Goal: Transaction & Acquisition: Subscribe to service/newsletter

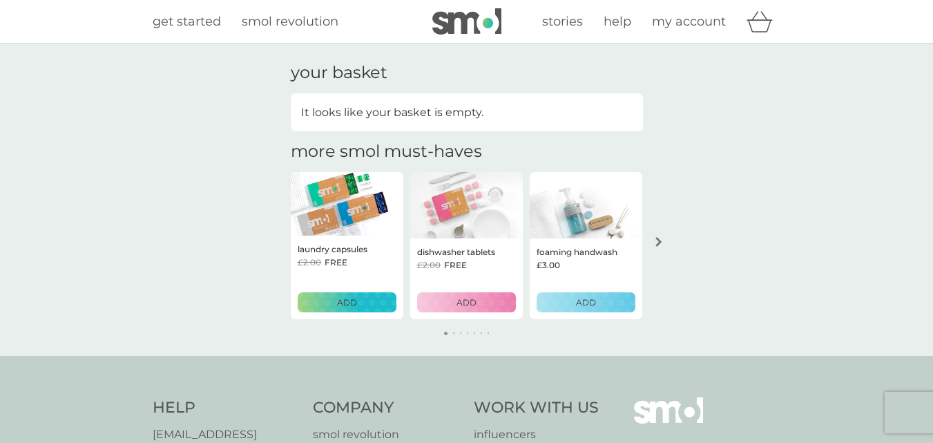
click at [354, 312] on button "ADD" at bounding box center [347, 302] width 99 height 20
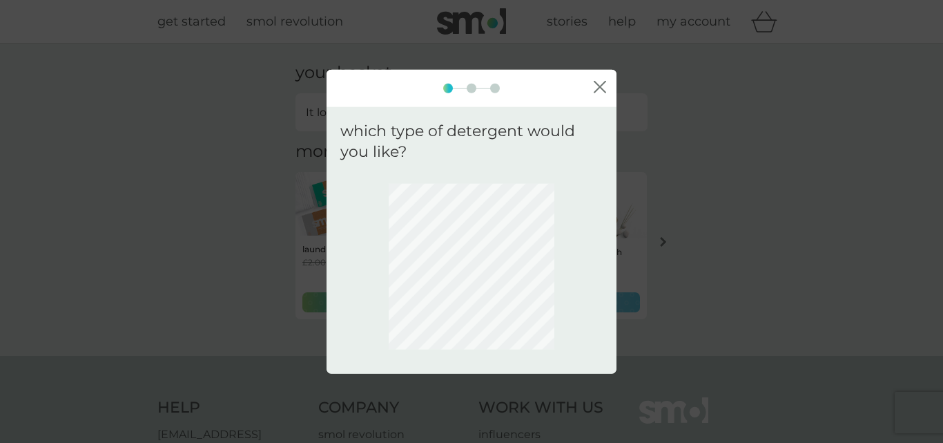
click at [353, 303] on div at bounding box center [472, 266] width 262 height 186
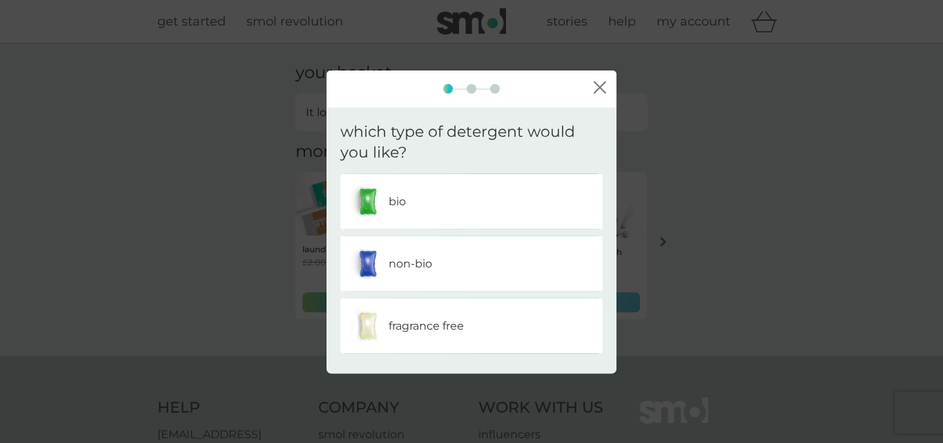
click at [447, 199] on div "bio" at bounding box center [472, 201] width 242 height 35
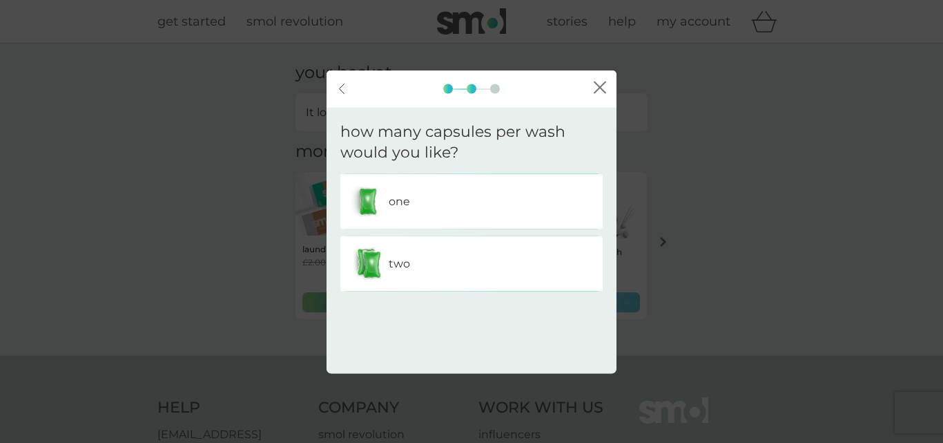
click at [418, 195] on div "one" at bounding box center [472, 201] width 242 height 35
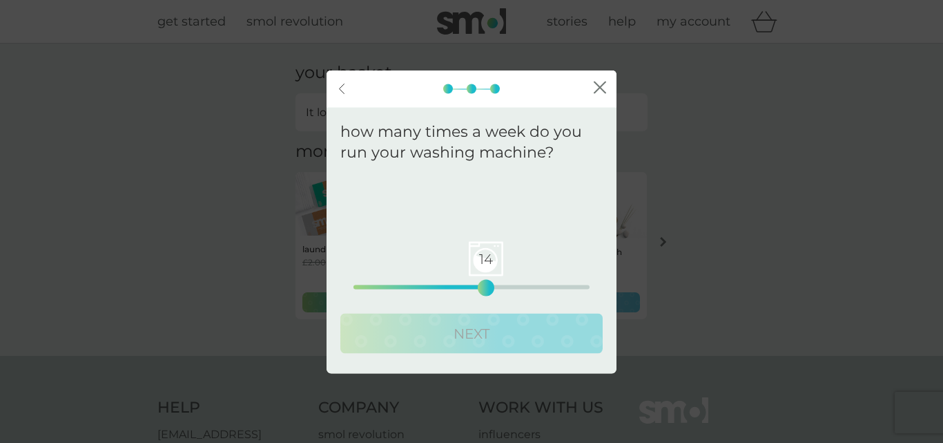
drag, startPoint x: 358, startPoint y: 289, endPoint x: 484, endPoint y: 291, distance: 125.7
click at [484, 291] on div "14" at bounding box center [486, 288] width 6 height 6
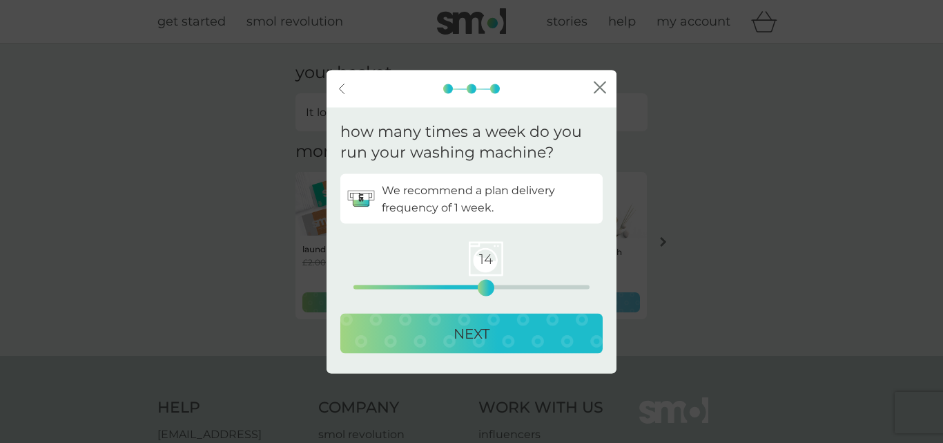
click at [492, 329] on div "NEXT" at bounding box center [471, 334] width 235 height 22
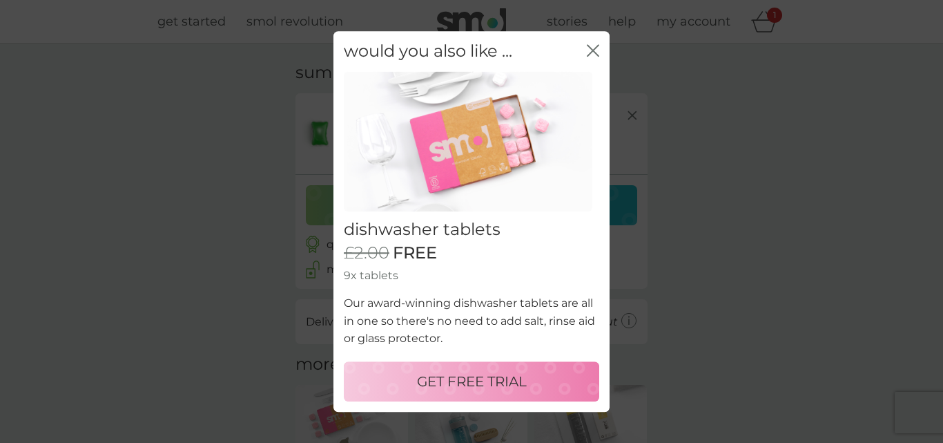
click at [472, 383] on p "GET FREE TRIAL" at bounding box center [472, 381] width 110 height 22
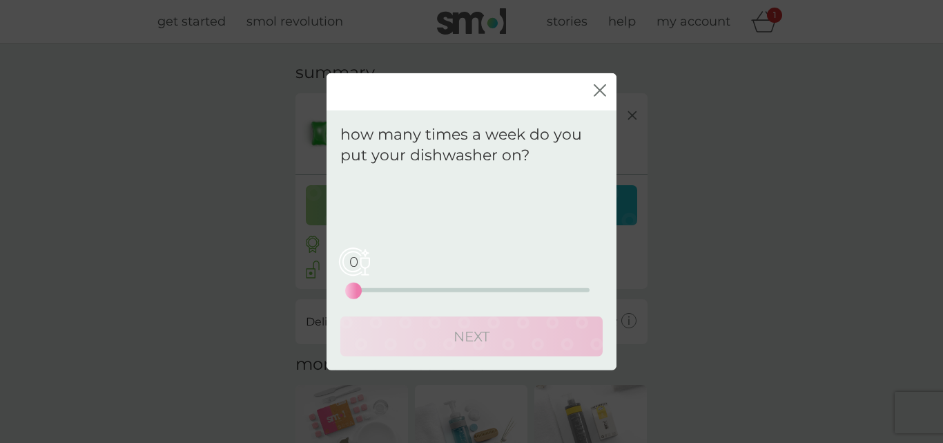
click at [593, 90] on div "close" at bounding box center [472, 91] width 290 height 37
click at [600, 90] on icon "close" at bounding box center [598, 90] width 6 height 11
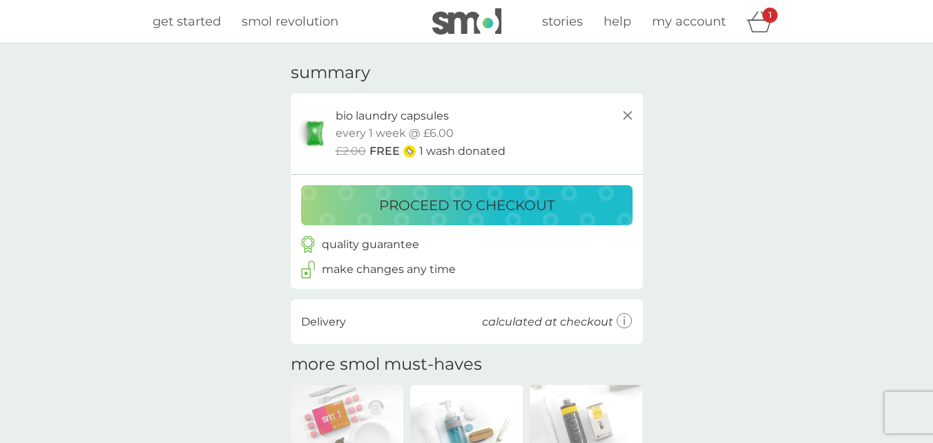
click at [175, 27] on span "get started" at bounding box center [187, 21] width 68 height 15
